Goal: Information Seeking & Learning: Learn about a topic

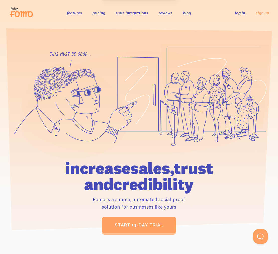
click at [97, 14] on link "pricing" at bounding box center [99, 12] width 13 height 5
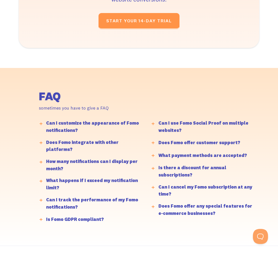
scroll to position [1179, 0]
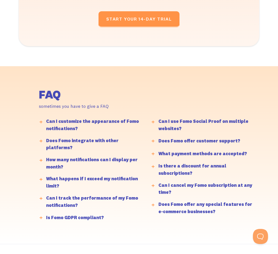
click at [56, 175] on div "What happens if I exceed my notification limit?" at bounding box center [93, 182] width 95 height 15
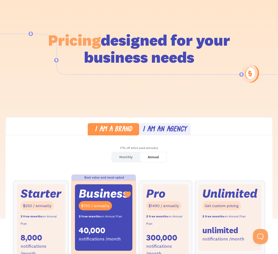
scroll to position [27, 0]
